Goal: Task Accomplishment & Management: Complete application form

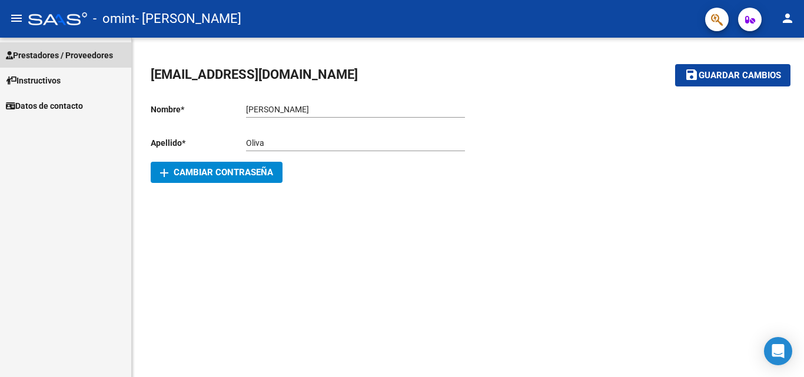
click at [58, 52] on span "Prestadores / Proveedores" at bounding box center [59, 55] width 107 height 13
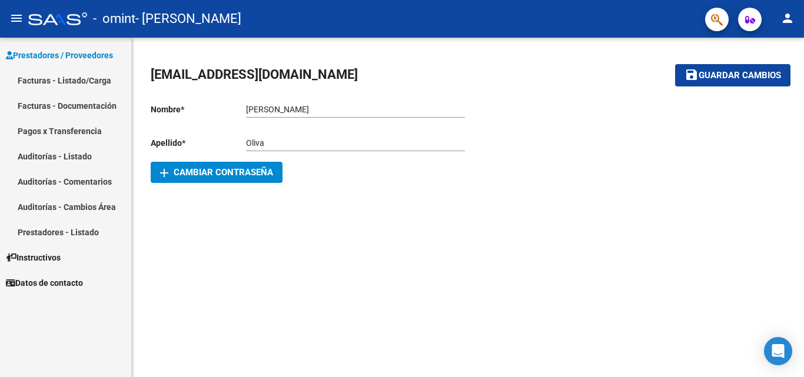
click at [44, 77] on link "Facturas - Listado/Carga" at bounding box center [65, 80] width 131 height 25
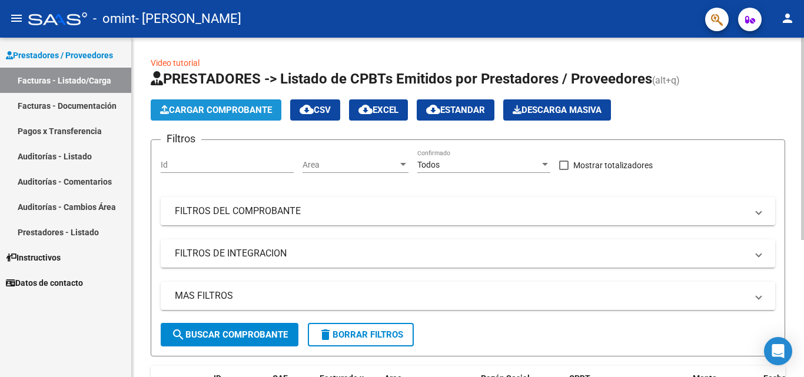
click at [216, 108] on span "Cargar Comprobante" at bounding box center [216, 110] width 112 height 11
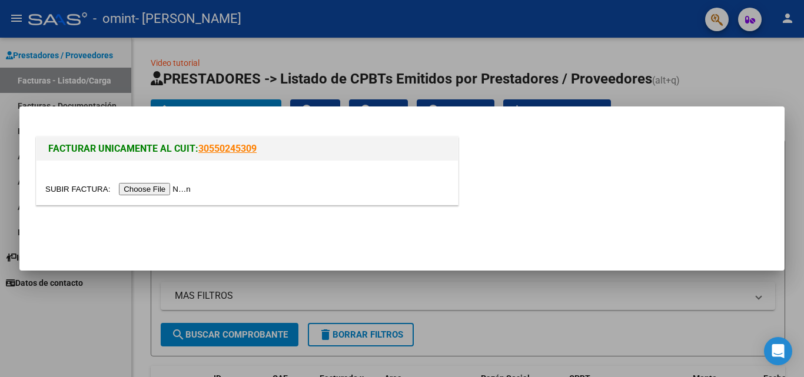
click at [169, 193] on input "file" at bounding box center [119, 189] width 149 height 12
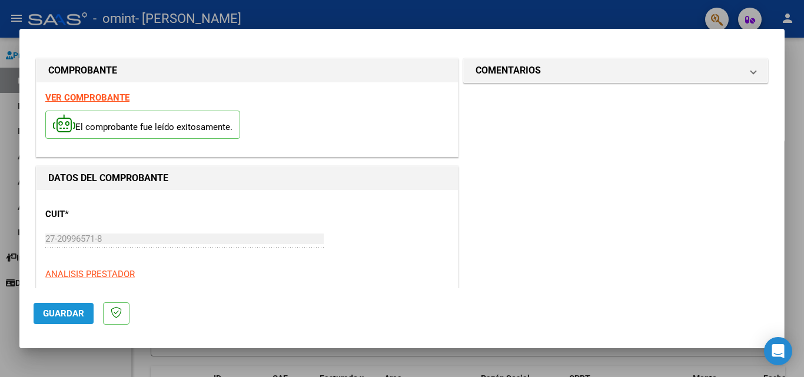
click at [58, 310] on span "Guardar" at bounding box center [63, 314] width 41 height 11
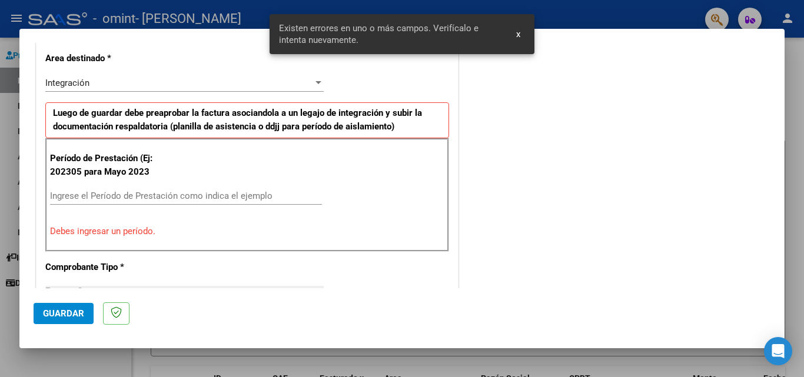
scroll to position [266, 0]
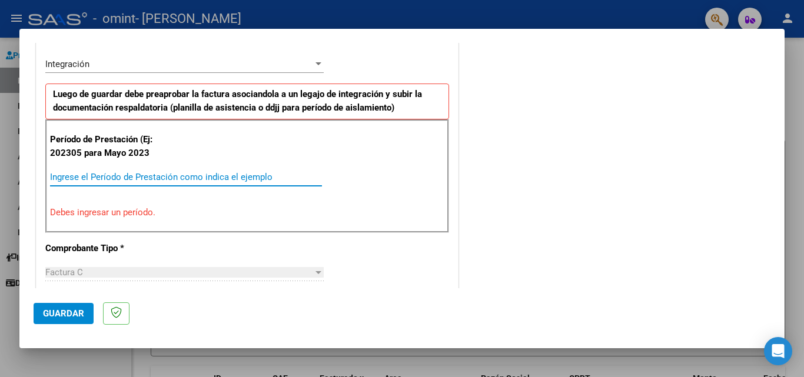
click at [92, 175] on input "Ingrese el Período de Prestación como indica el ejemplo" at bounding box center [186, 177] width 272 height 11
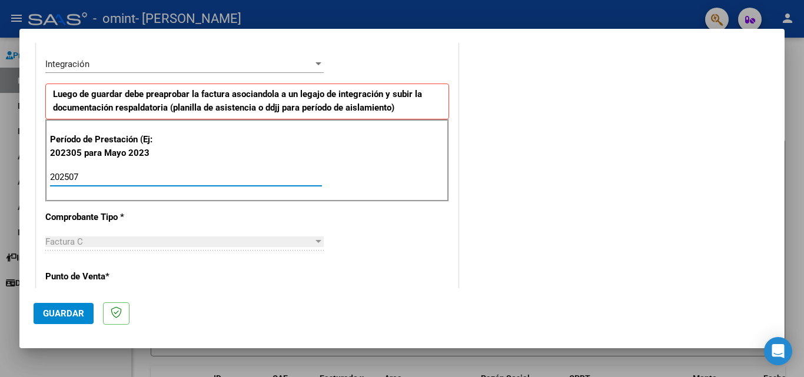
type input "202507"
click at [66, 314] on span "Guardar" at bounding box center [63, 314] width 41 height 11
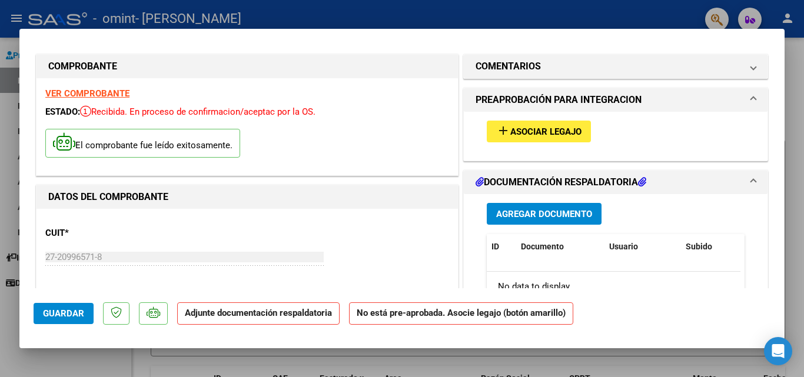
scroll to position [0, 0]
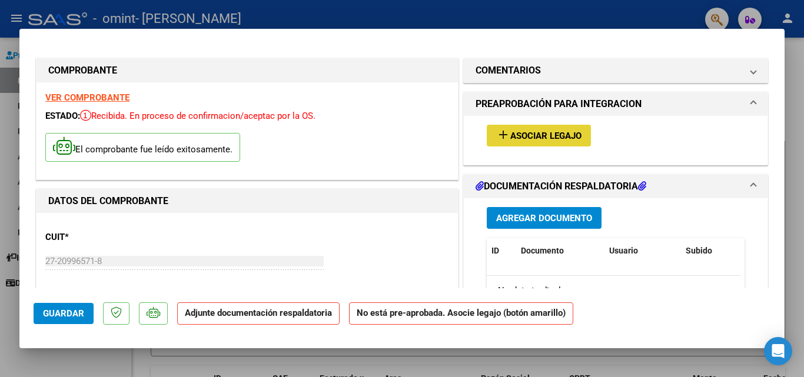
click at [512, 134] on span "Asociar Legajo" at bounding box center [546, 136] width 71 height 11
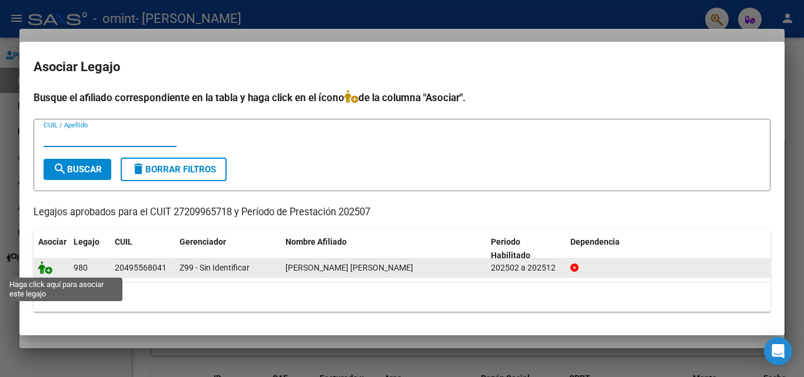
click at [45, 271] on icon at bounding box center [45, 267] width 14 height 13
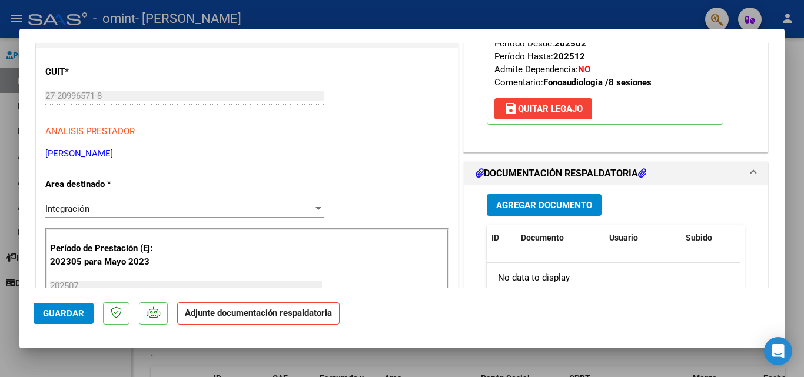
scroll to position [161, 0]
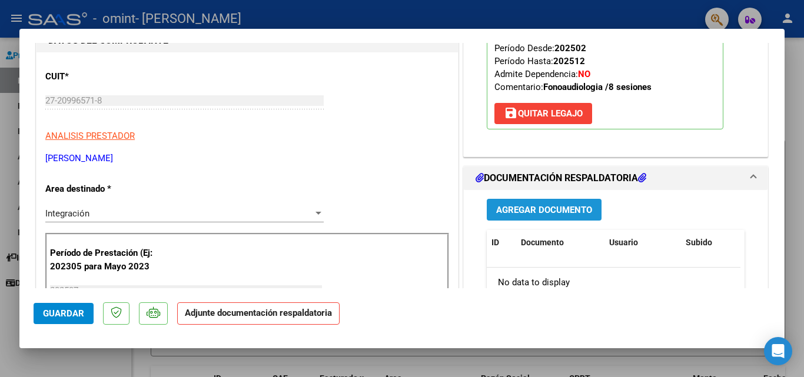
click at [530, 216] on span "Agregar Documento" at bounding box center [544, 210] width 96 height 11
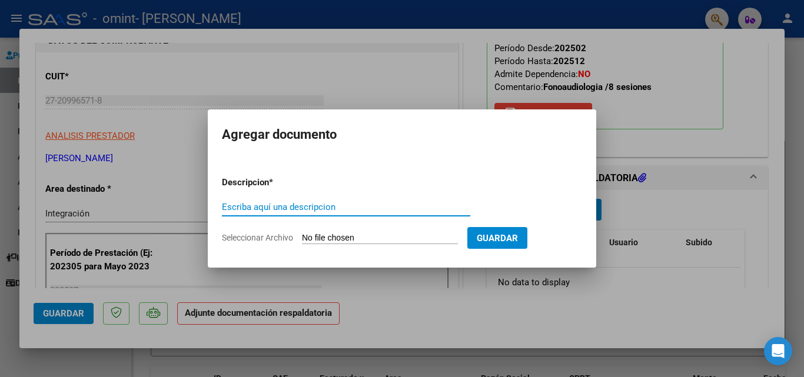
click at [291, 203] on input "Escriba aquí una descripcion" at bounding box center [346, 207] width 248 height 11
type input "Planilla de asistencia"
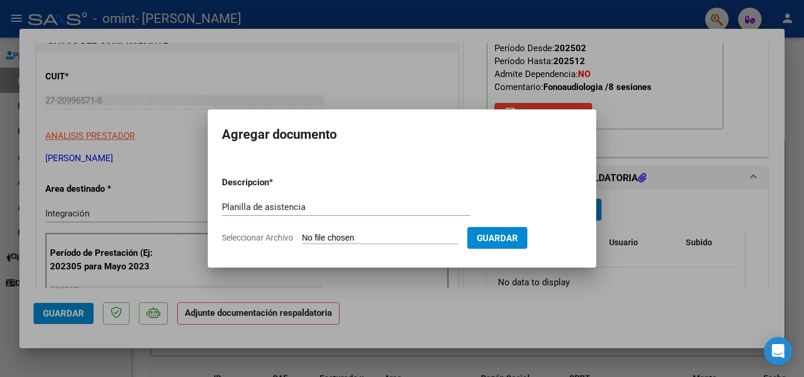
click at [372, 233] on input "Seleccionar Archivo" at bounding box center [380, 238] width 156 height 11
type input "C:\fakepath\Planilla Asistencia [PERSON_NAME] 07 2025.pdf"
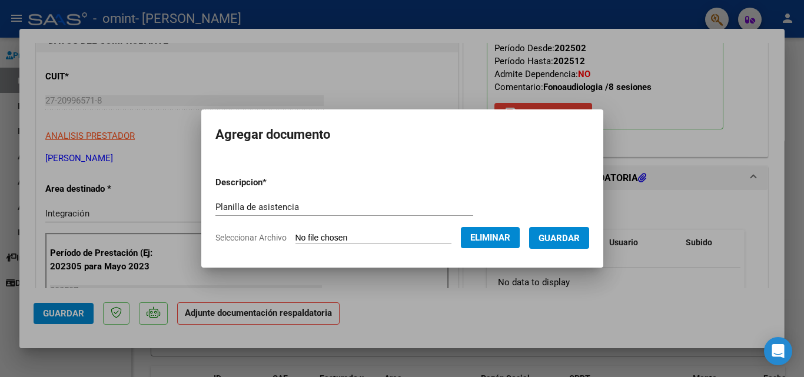
click at [554, 234] on span "Guardar" at bounding box center [559, 238] width 41 height 11
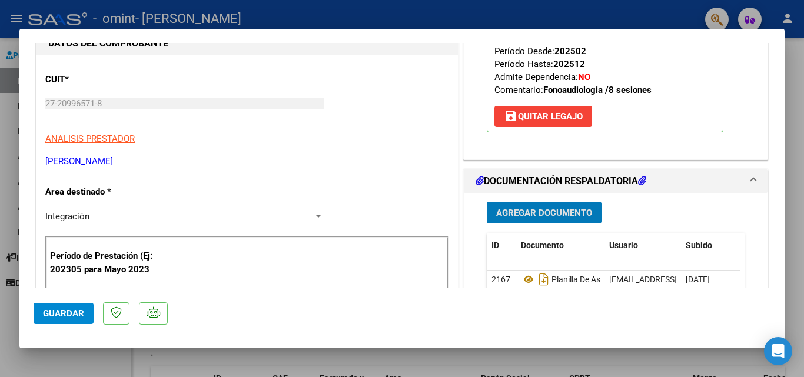
scroll to position [177, 0]
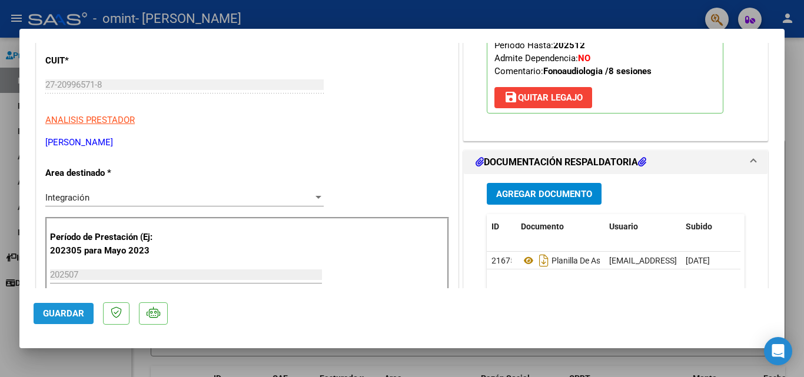
click at [53, 310] on span "Guardar" at bounding box center [63, 314] width 41 height 11
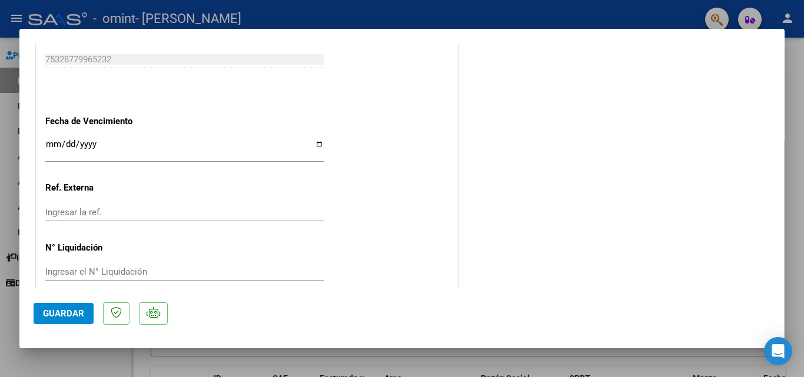
scroll to position [808, 0]
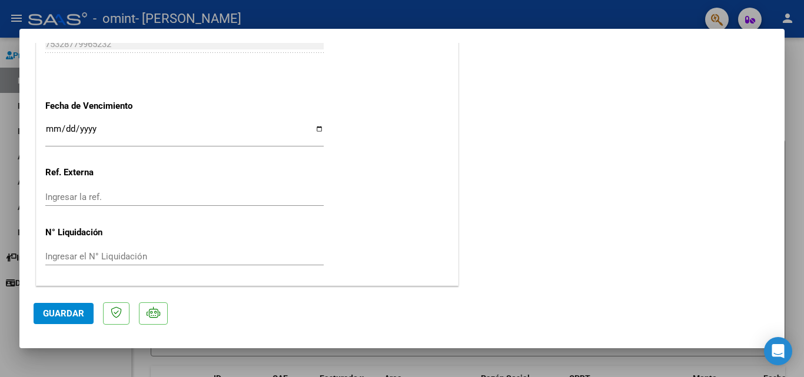
click at [743, 362] on div at bounding box center [402, 188] width 804 height 377
type input "$ 0,00"
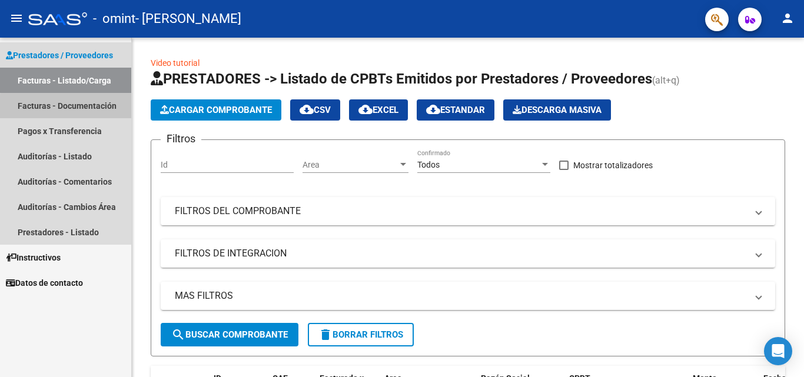
click at [89, 108] on link "Facturas - Documentación" at bounding box center [65, 105] width 131 height 25
